Goal: Check status

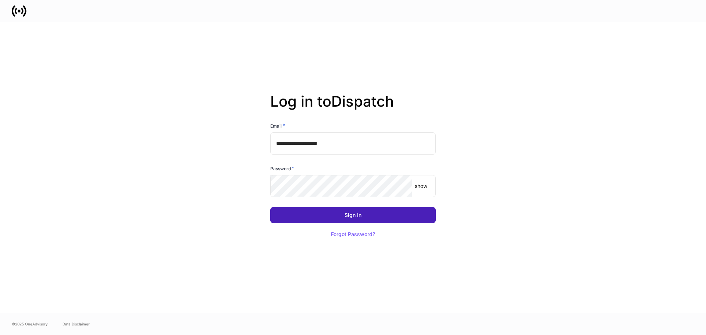
drag, startPoint x: 380, startPoint y: 217, endPoint x: 421, endPoint y: 192, distance: 47.9
click at [380, 217] on button "Sign In" at bounding box center [353, 215] width 166 height 16
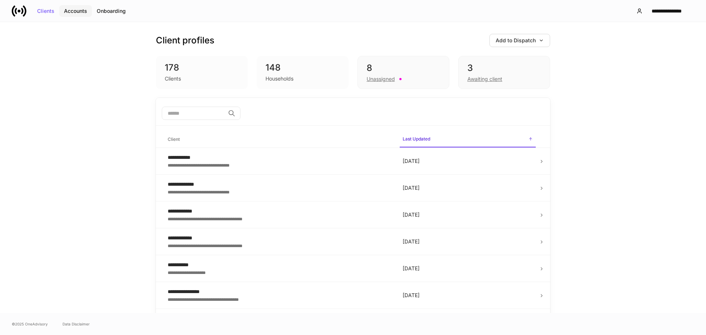
click at [75, 11] on div "Accounts" at bounding box center [75, 10] width 23 height 5
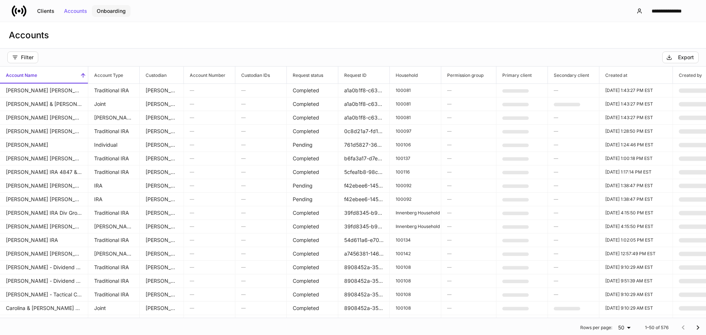
click at [109, 13] on div "Onboarding" at bounding box center [111, 10] width 29 height 5
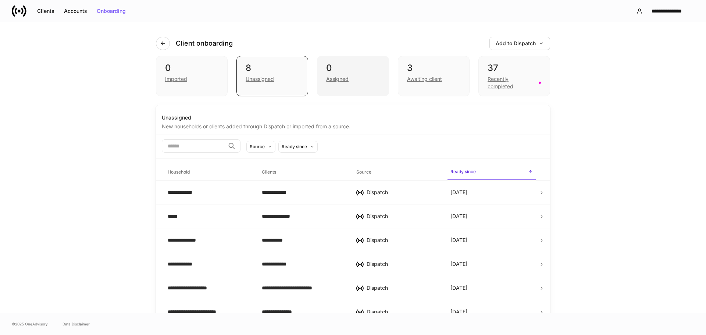
click at [350, 70] on div "0" at bounding box center [352, 68] width 53 height 12
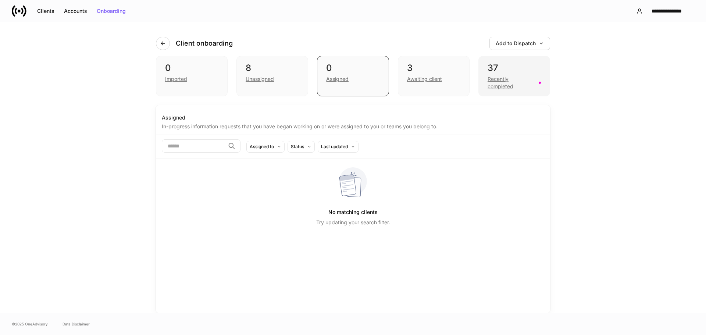
click at [500, 72] on div "37" at bounding box center [514, 68] width 53 height 12
